Goal: Information Seeking & Learning: Find specific fact

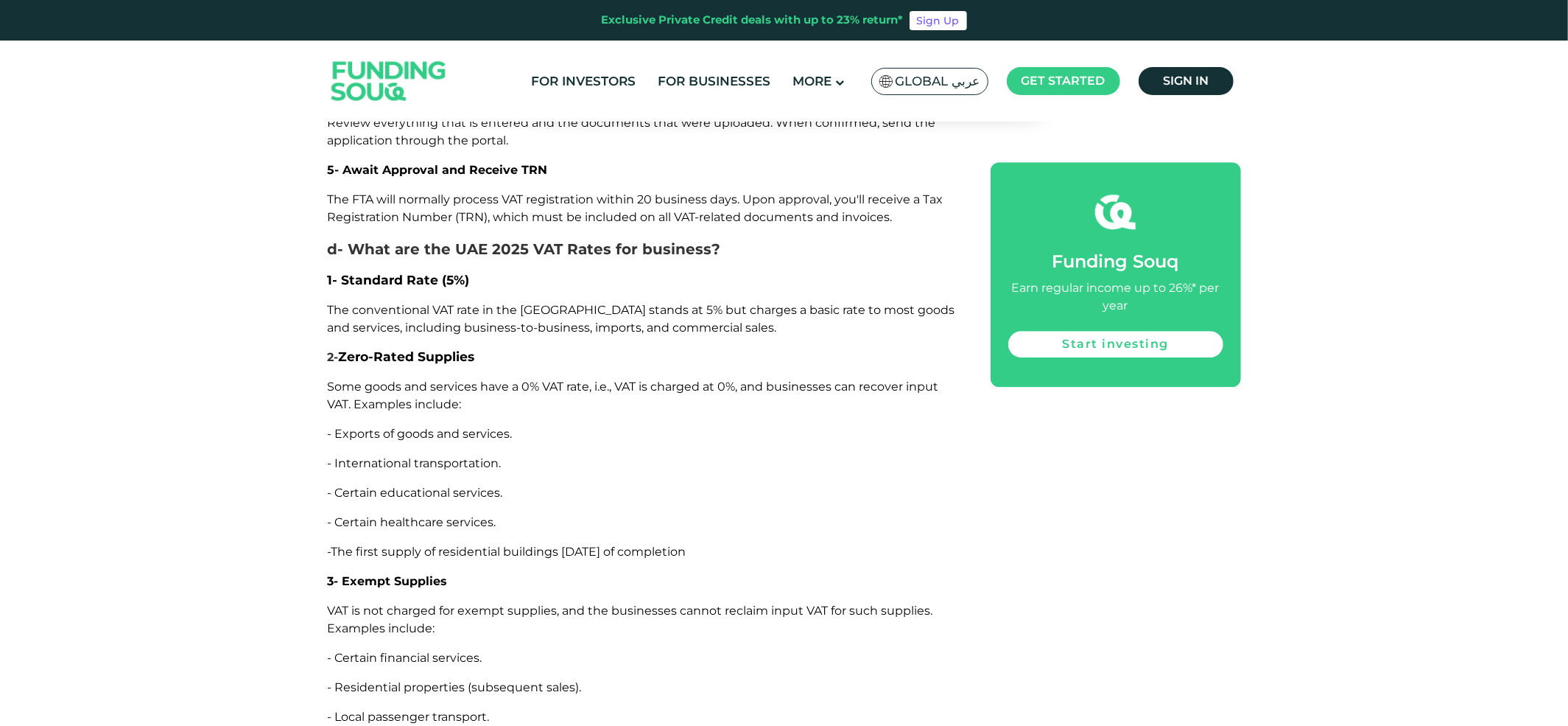
scroll to position [3570, 0]
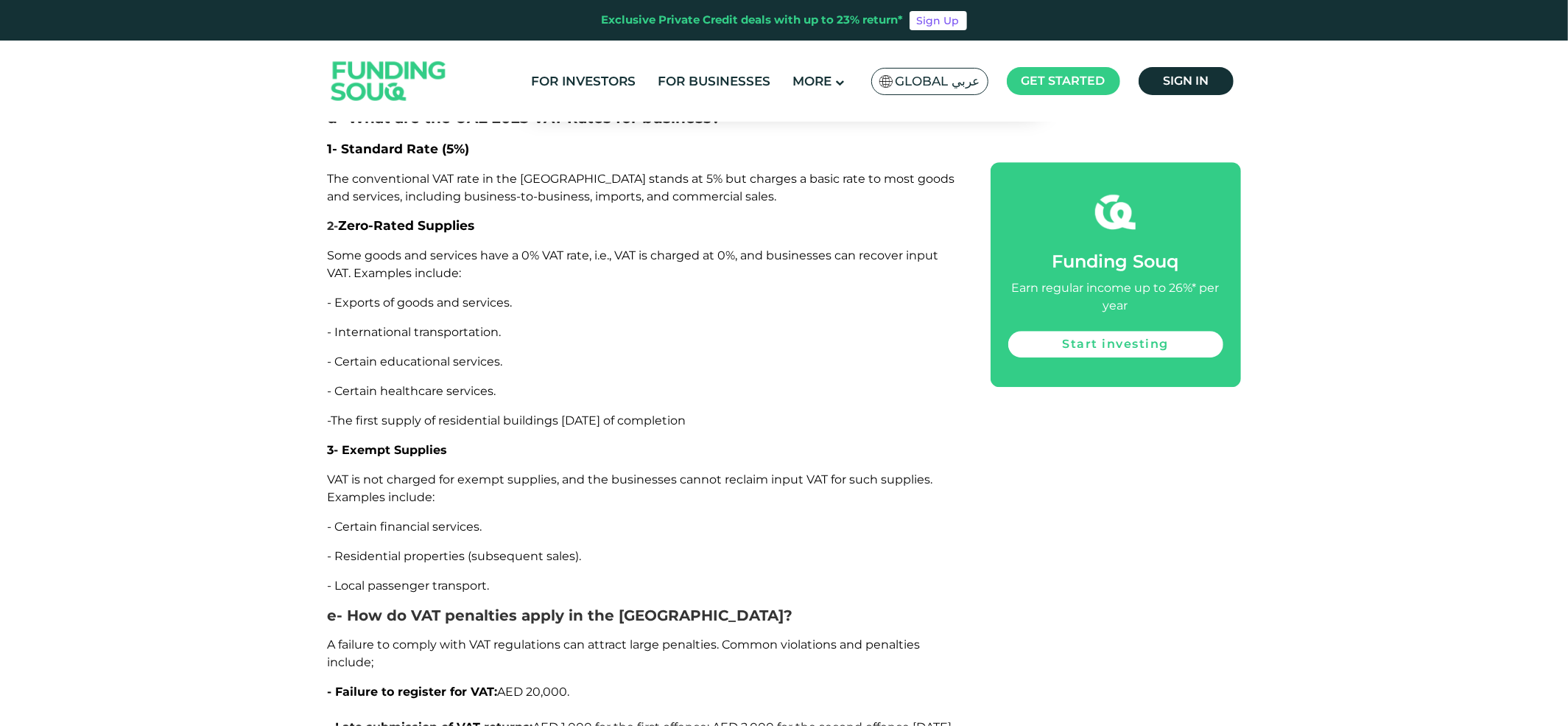
click at [844, 172] on span "The conventional VAT rate in the [GEOGRAPHIC_DATA] stands at 5% but charges a b…" at bounding box center [641, 187] width 627 height 32
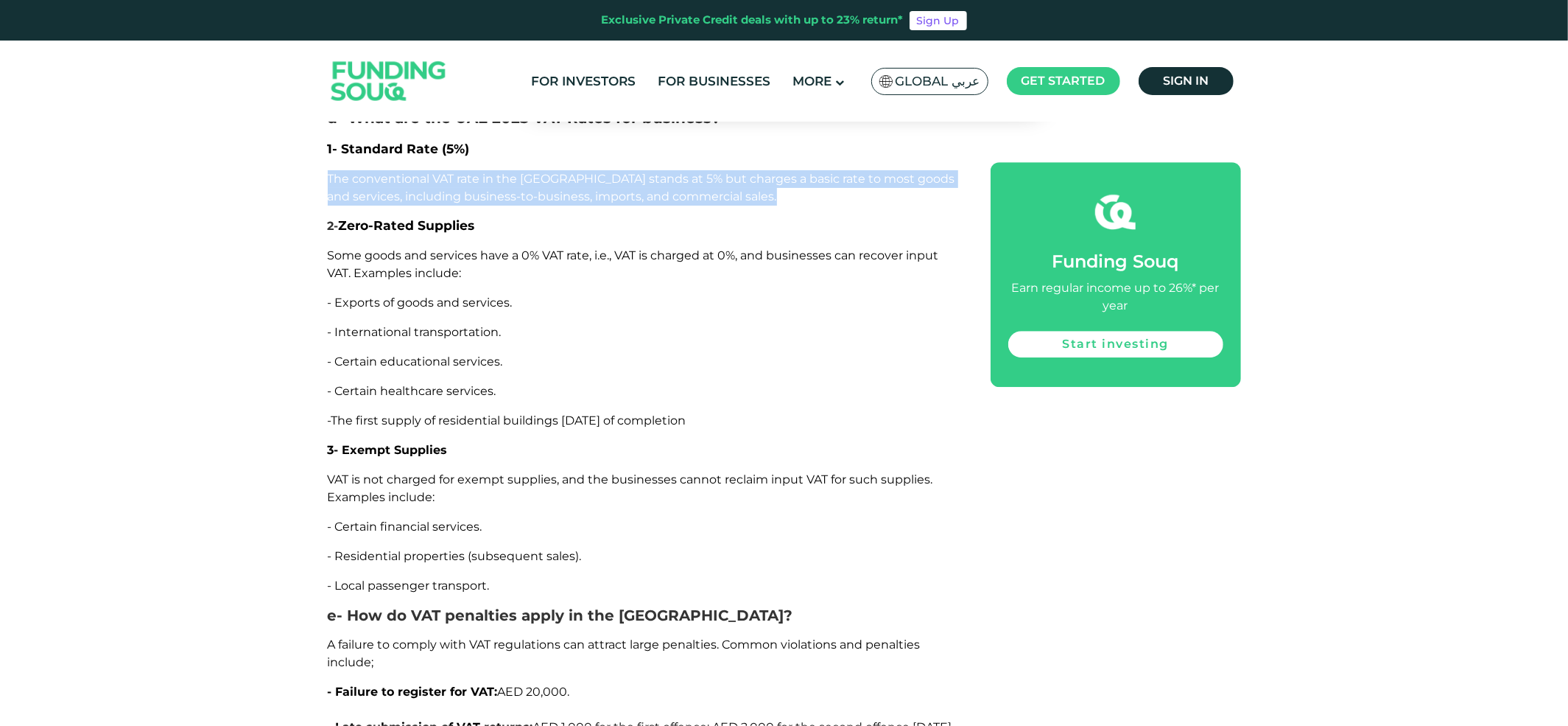
click at [844, 172] on span "The conventional VAT rate in the [GEOGRAPHIC_DATA] stands at 5% but charges a b…" at bounding box center [641, 187] width 627 height 32
click at [699, 180] on span "The conventional VAT rate in the [GEOGRAPHIC_DATA] stands at 5% but charges a b…" at bounding box center [641, 187] width 627 height 32
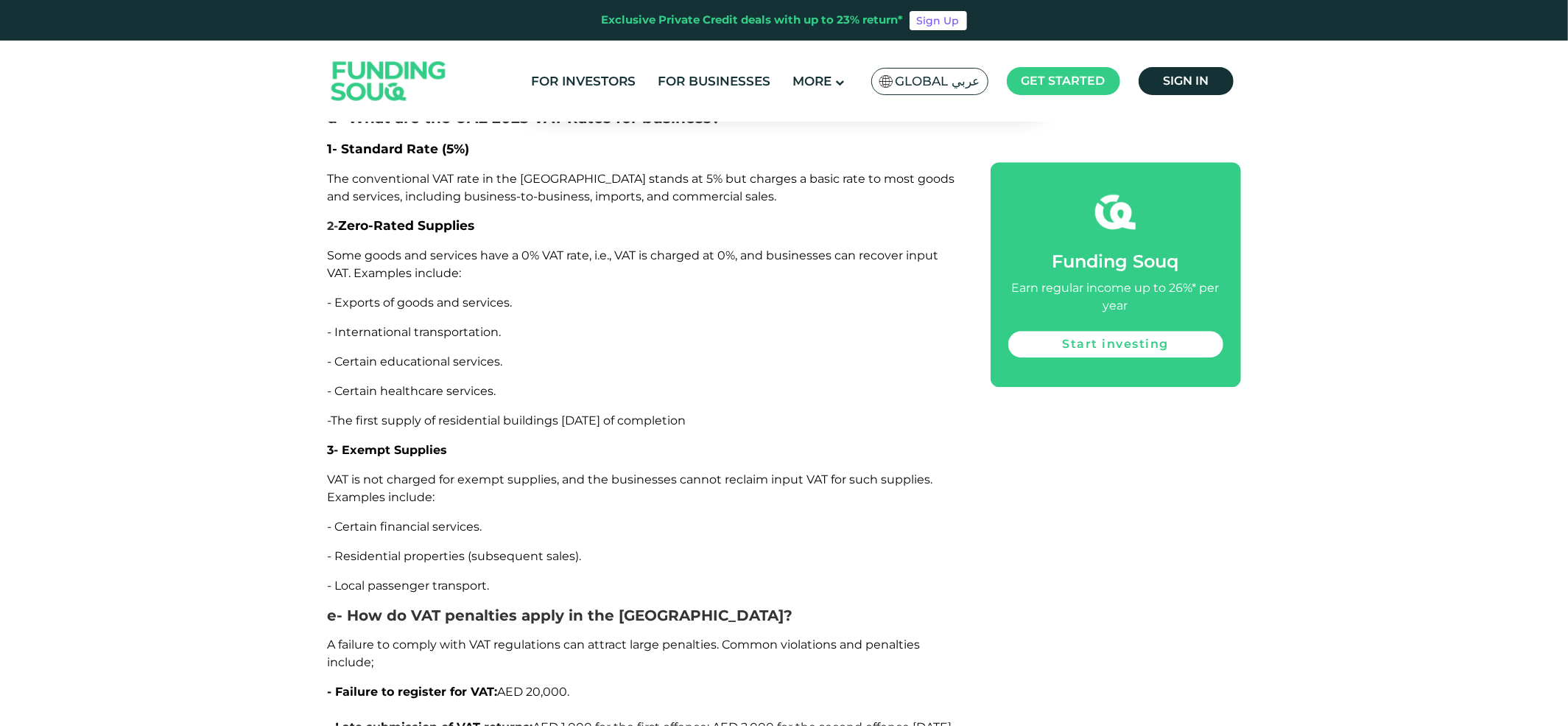
click at [482, 217] on h4 "2 - Zero-Rated Supplies" at bounding box center [643, 226] width 630 height 18
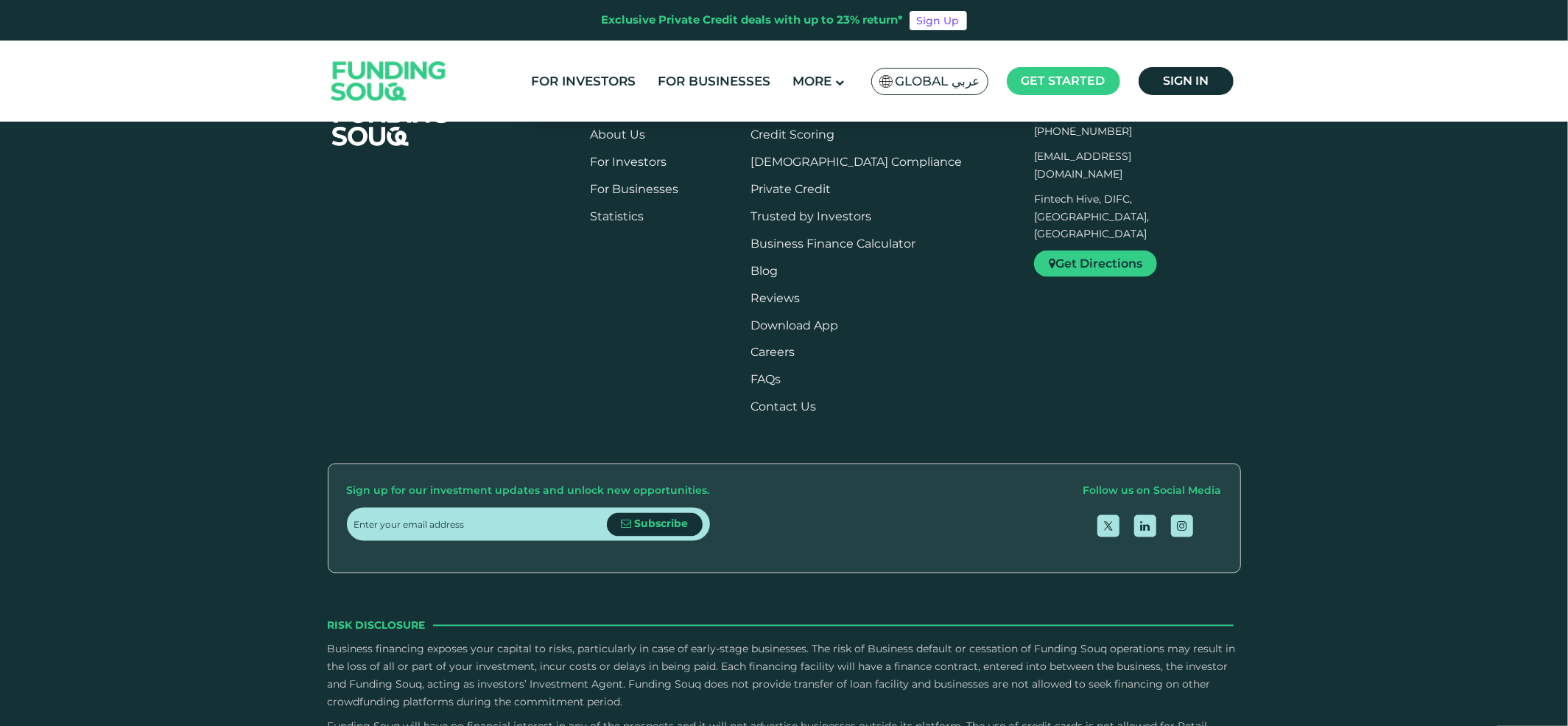
scroll to position [6059, 0]
